Goal: Transaction & Acquisition: Download file/media

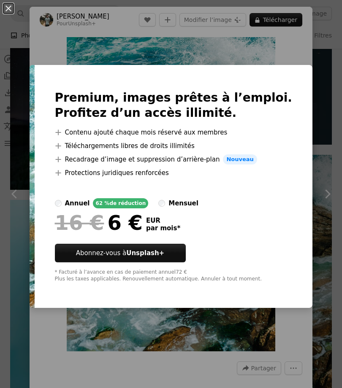
scroll to position [7392, 0]
click at [325, 231] on div "An X shape Premium, images prêtes à l’emploi. Profitez d’un accès illimité. A p…" at bounding box center [171, 194] width 342 height 388
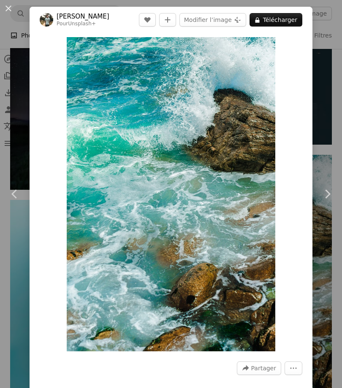
click at [326, 235] on link "Chevron right" at bounding box center [327, 194] width 30 height 81
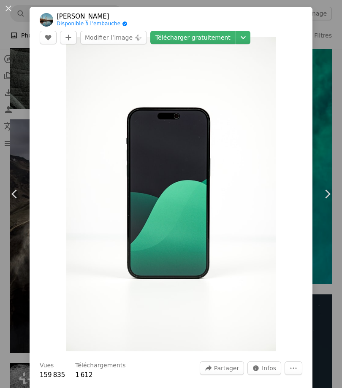
click at [17, 205] on link "Chevron left" at bounding box center [15, 194] width 30 height 81
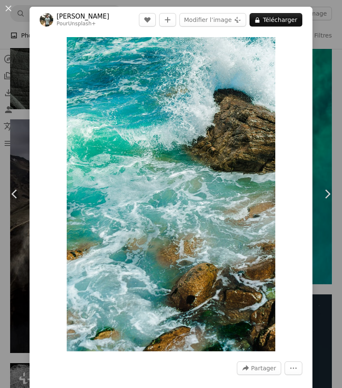
click at [22, 211] on link "Chevron left" at bounding box center [15, 194] width 30 height 81
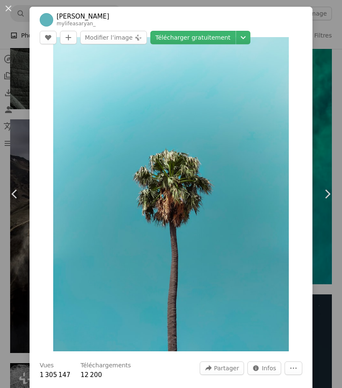
click at [340, 167] on div "An X shape Chevron left Chevron right [PERSON_NAME] mylifeasaryan_ A heart A pl…" at bounding box center [171, 194] width 342 height 388
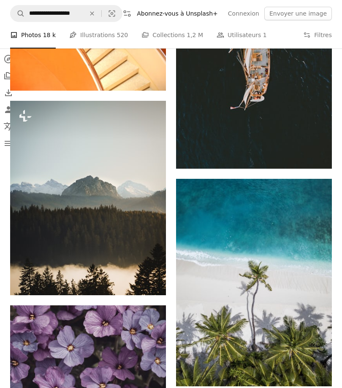
scroll to position [15082, 0]
click at [316, 376] on icon "Arrow pointing down" at bounding box center [314, 371] width 7 height 10
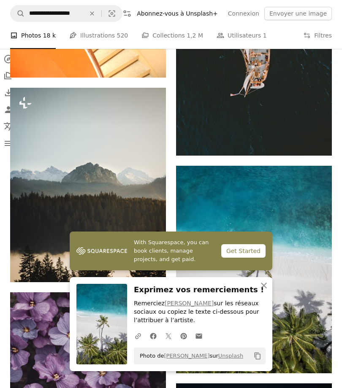
click at [262, 289] on icon "button" at bounding box center [264, 286] width 6 height 6
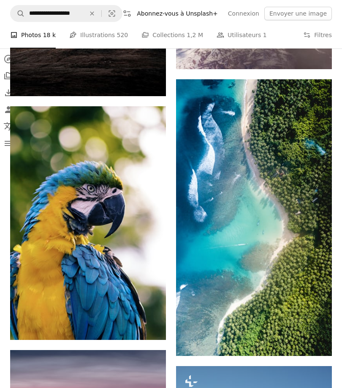
scroll to position [1560, 0]
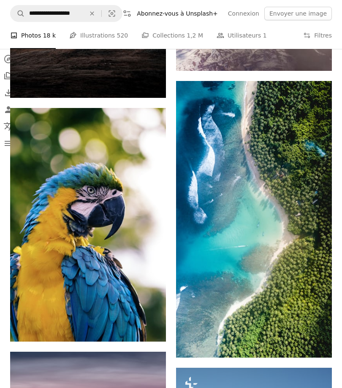
click at [313, 347] on icon "Arrow pointing down" at bounding box center [314, 342] width 7 height 10
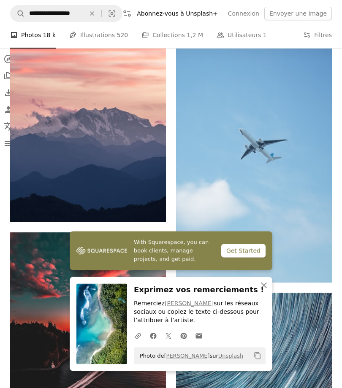
scroll to position [1922, 0]
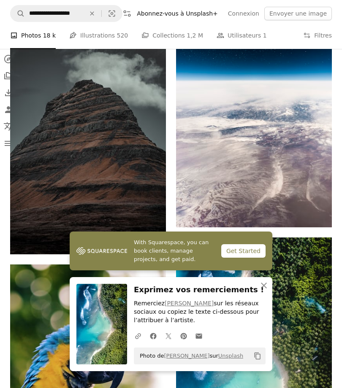
scroll to position [1403, 0]
